Goal: Find specific page/section: Find specific page/section

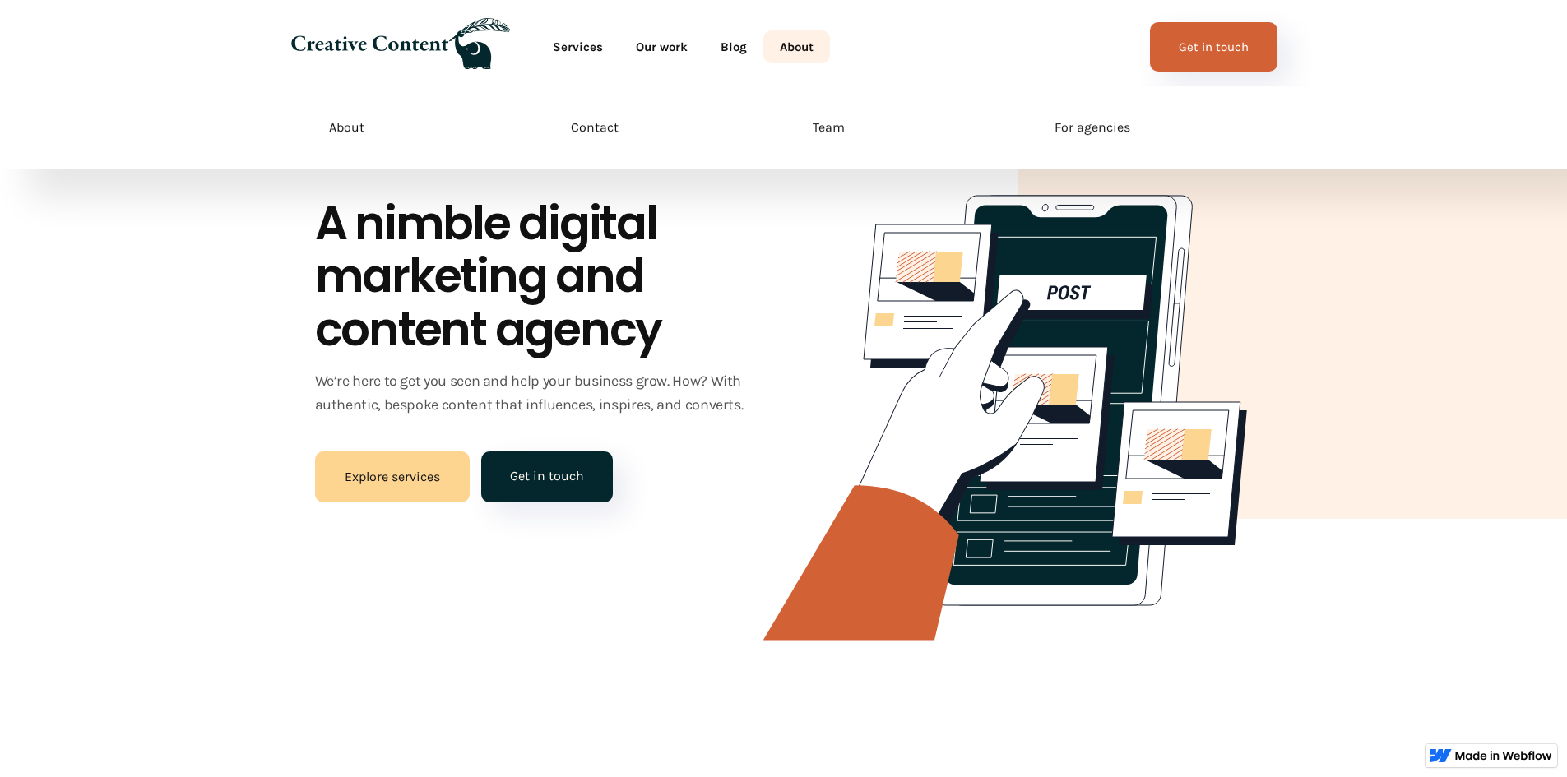
click at [805, 41] on link "About" at bounding box center [796, 46] width 67 height 33
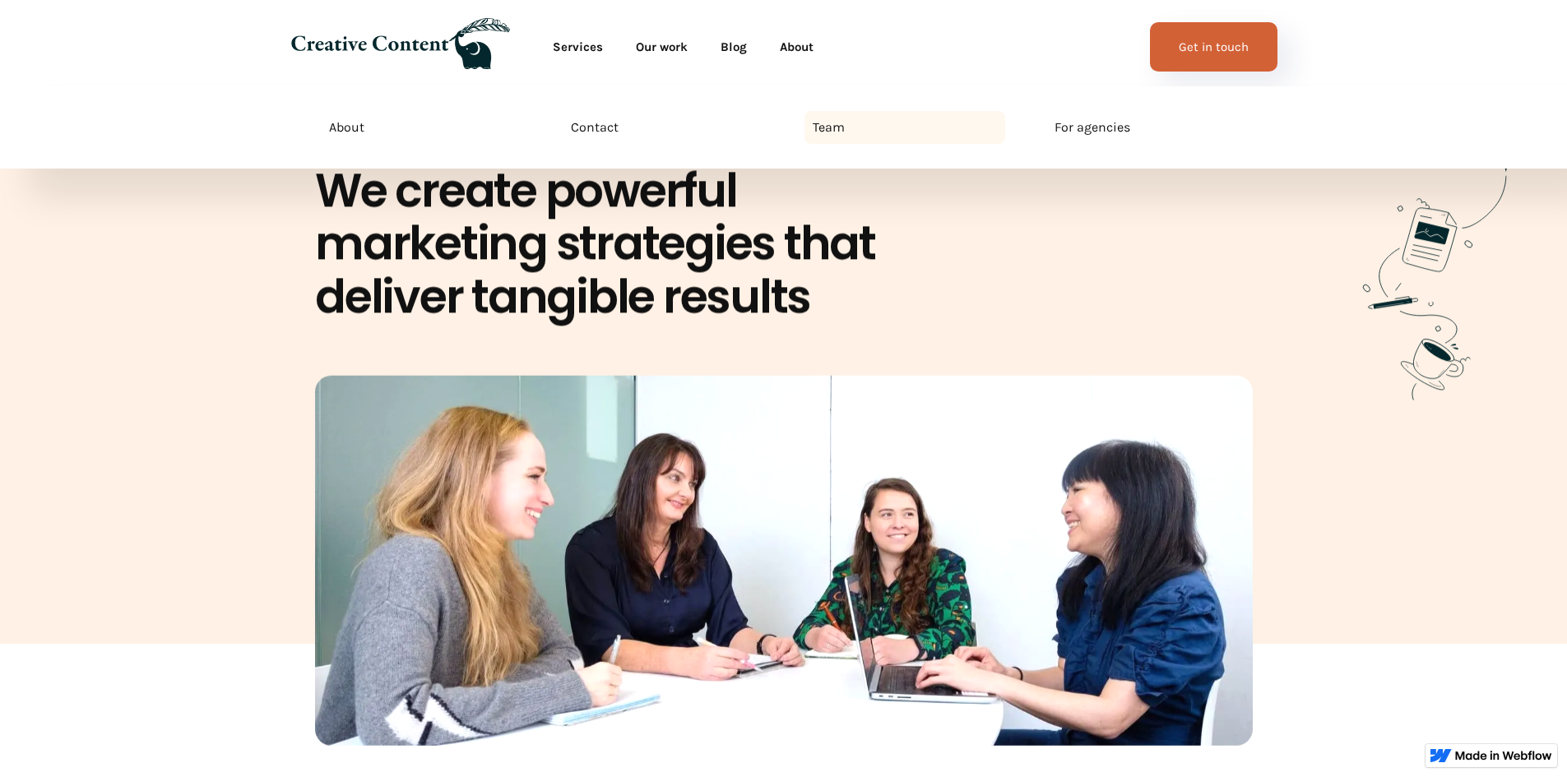
click at [828, 124] on div "Team" at bounding box center [829, 128] width 32 height 20
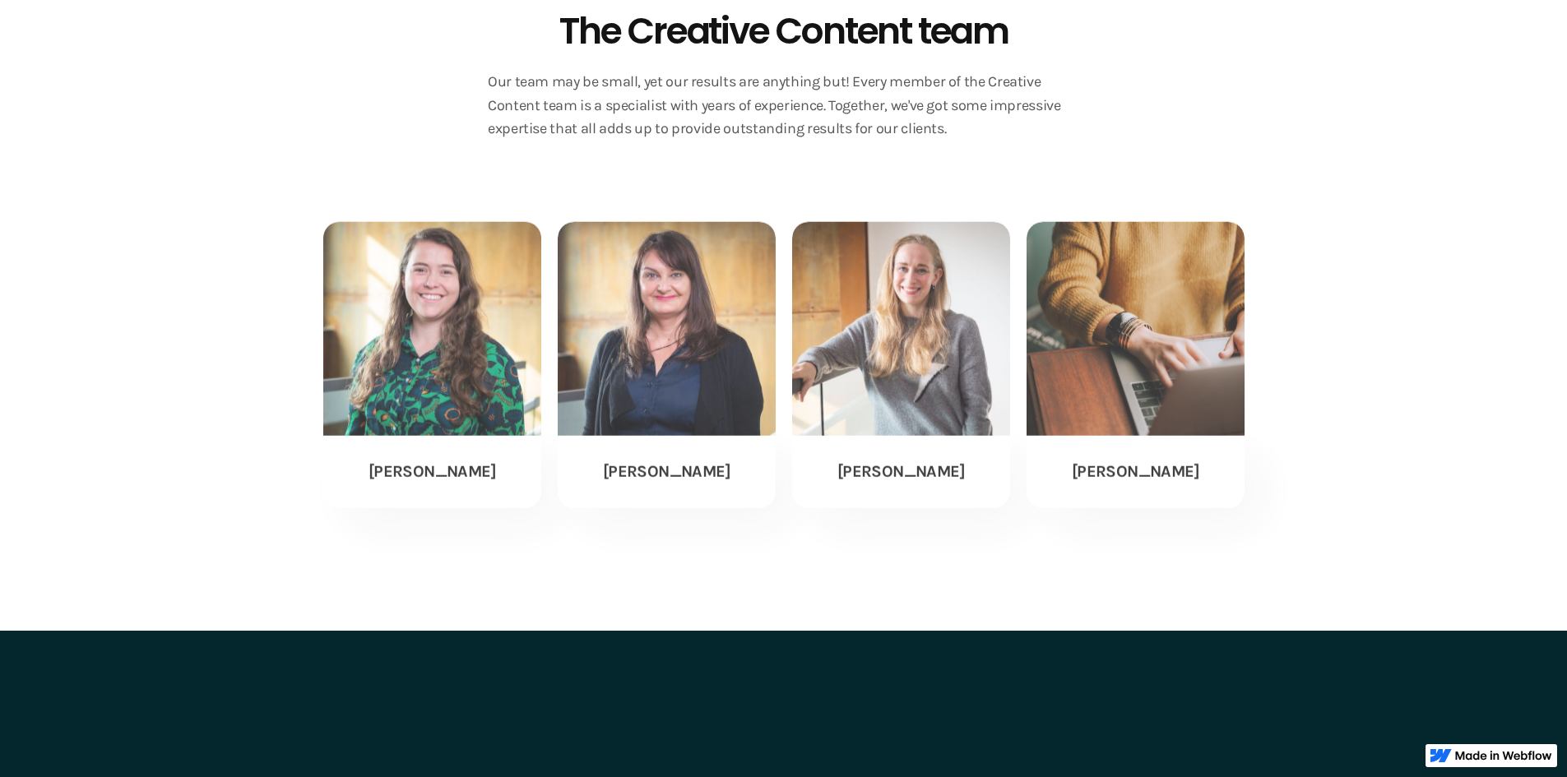
scroll to position [3543, 0]
